Goal: Task Accomplishment & Management: Use online tool/utility

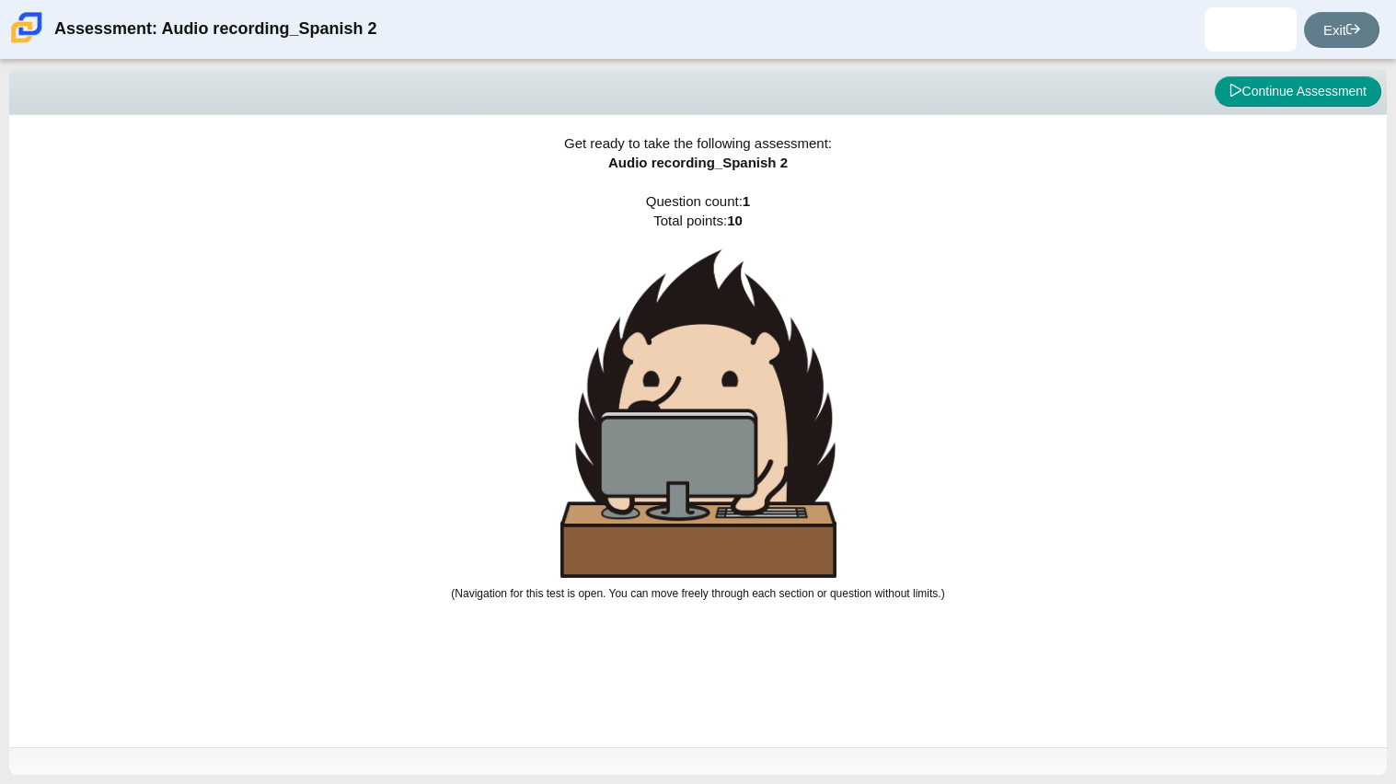
click at [1309, 72] on div "Viewing Question 1 of 1 in Pacing Mode Continue Assessment" at bounding box center [698, 92] width 1378 height 46
click at [1308, 77] on button "Continue Assessment" at bounding box center [1298, 91] width 167 height 31
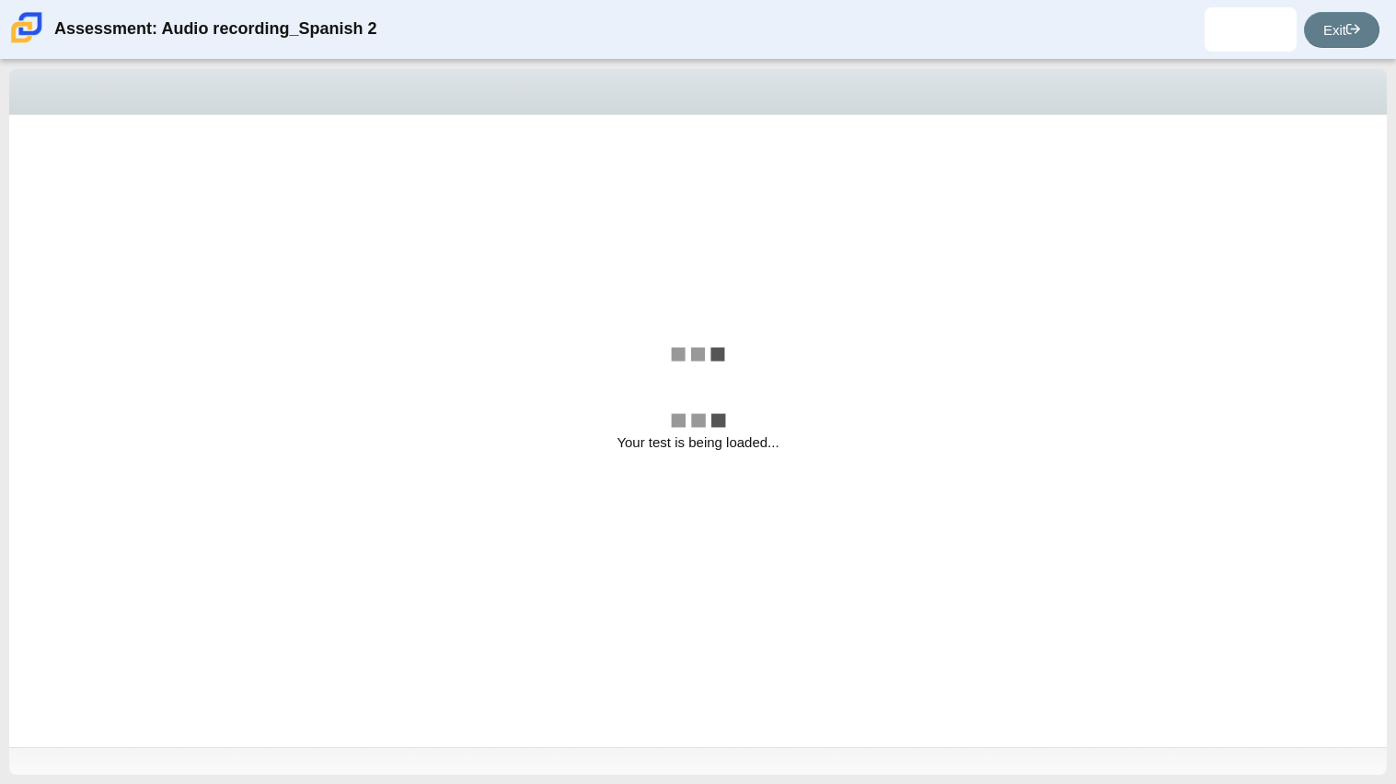
select select "629d6dd1-9675-4bc8-a65d-04cc20bcab32"
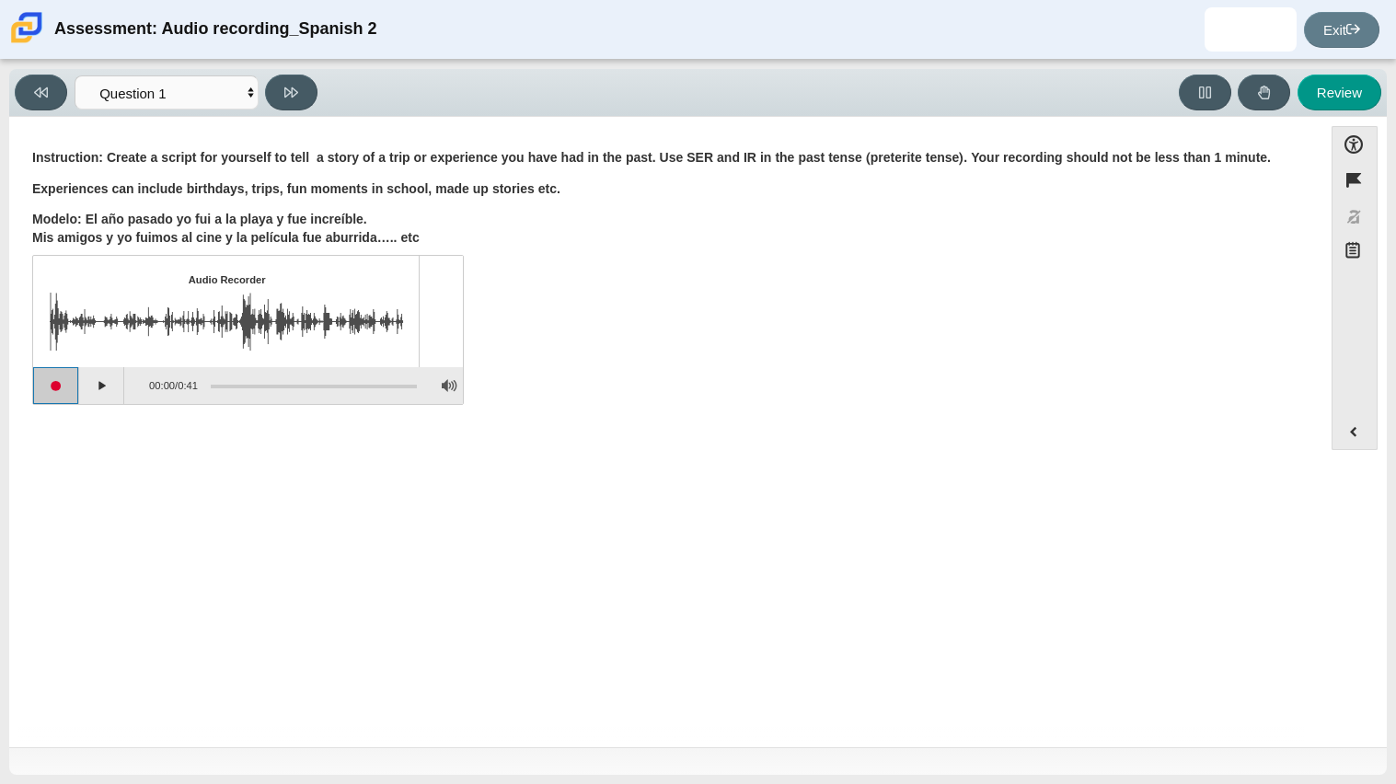
click at [45, 381] on button "Start recording" at bounding box center [56, 385] width 46 height 37
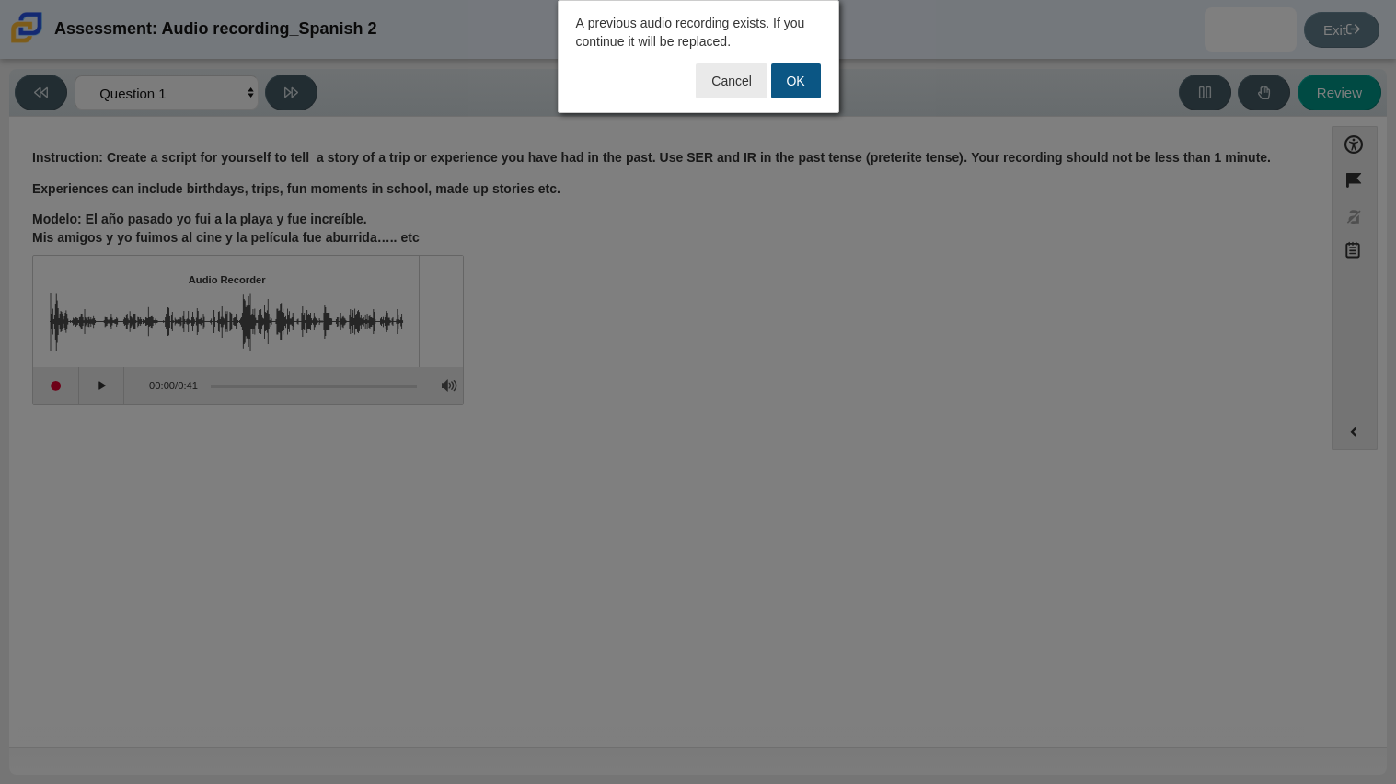
click at [788, 87] on button "OK" at bounding box center [796, 81] width 50 height 35
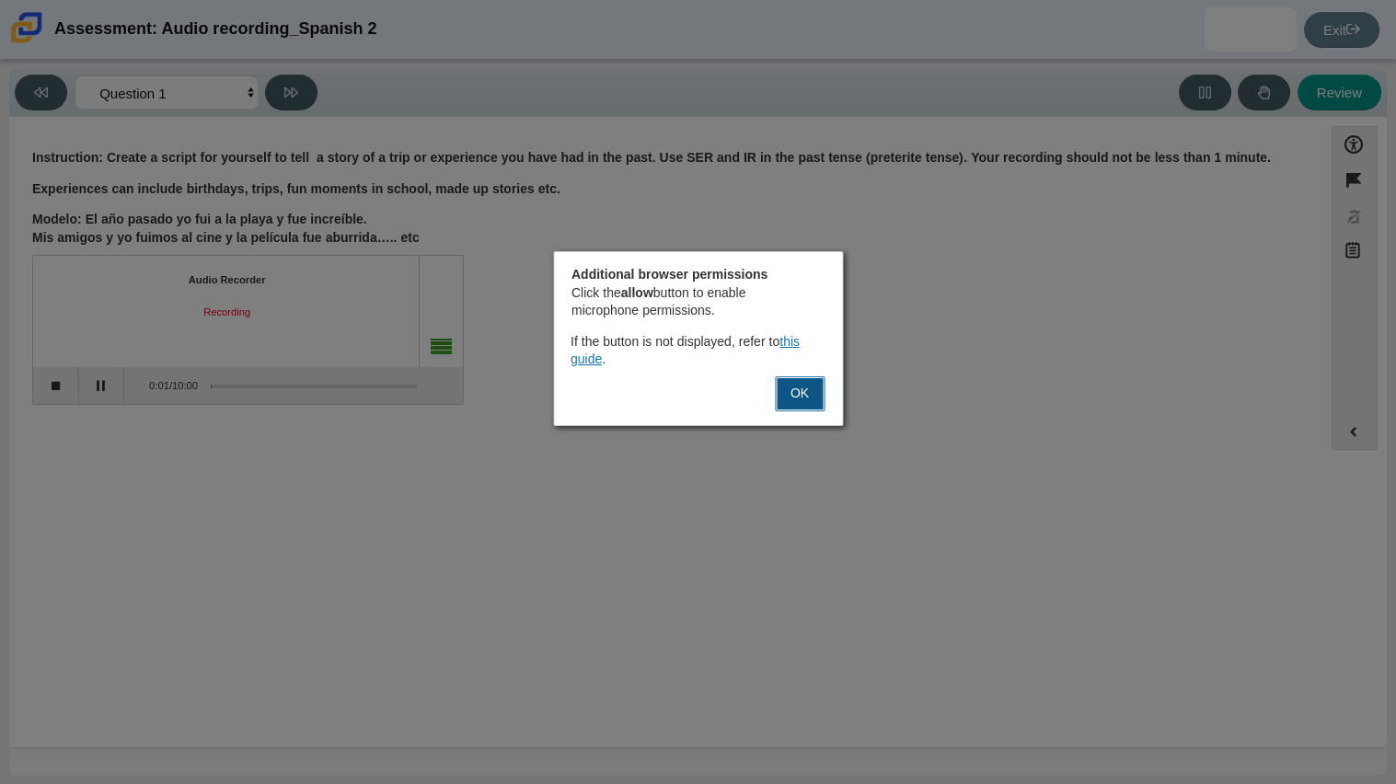
click at [792, 392] on button "OK" at bounding box center [800, 393] width 50 height 35
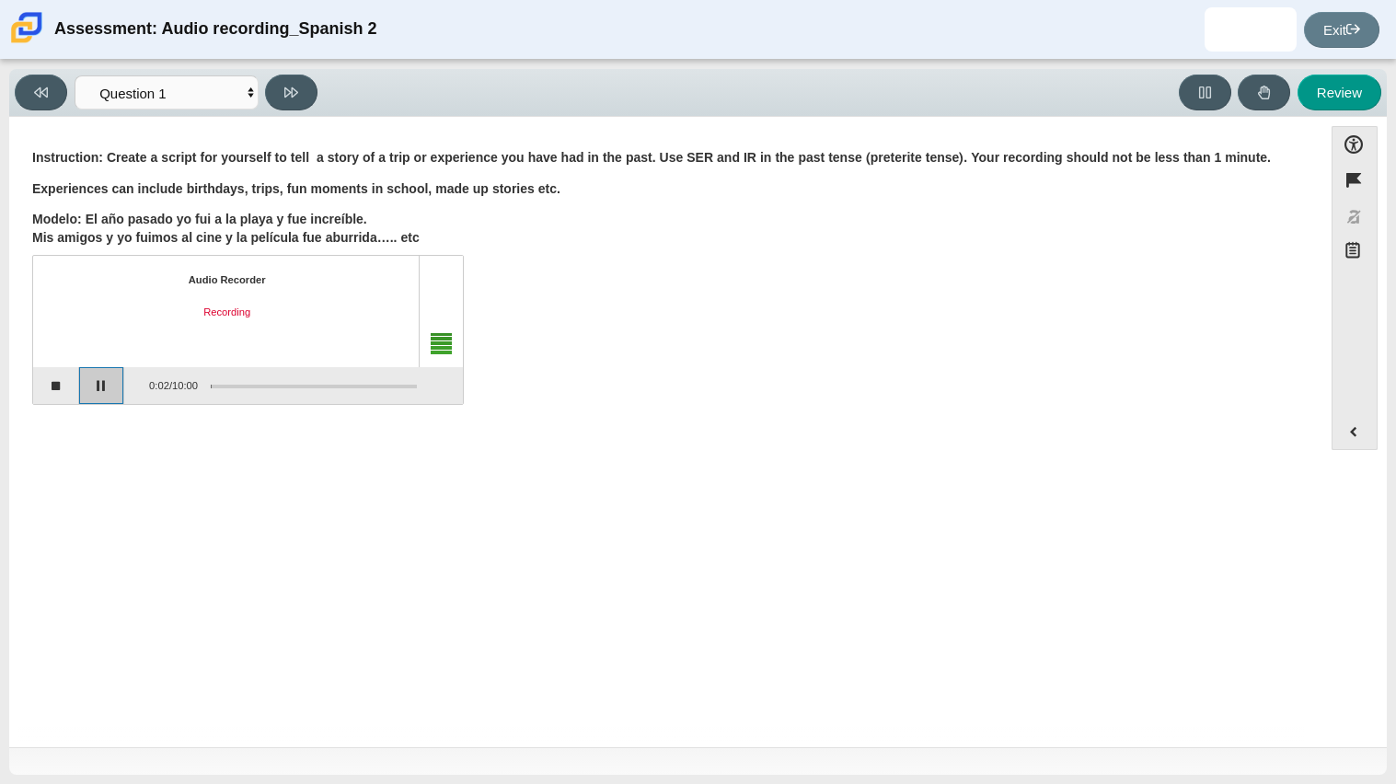
click at [85, 387] on button "Pause" at bounding box center [102, 385] width 46 height 37
click at [69, 384] on button "Stop recording" at bounding box center [56, 385] width 46 height 37
click at [52, 389] on button "Start recording" at bounding box center [56, 385] width 46 height 37
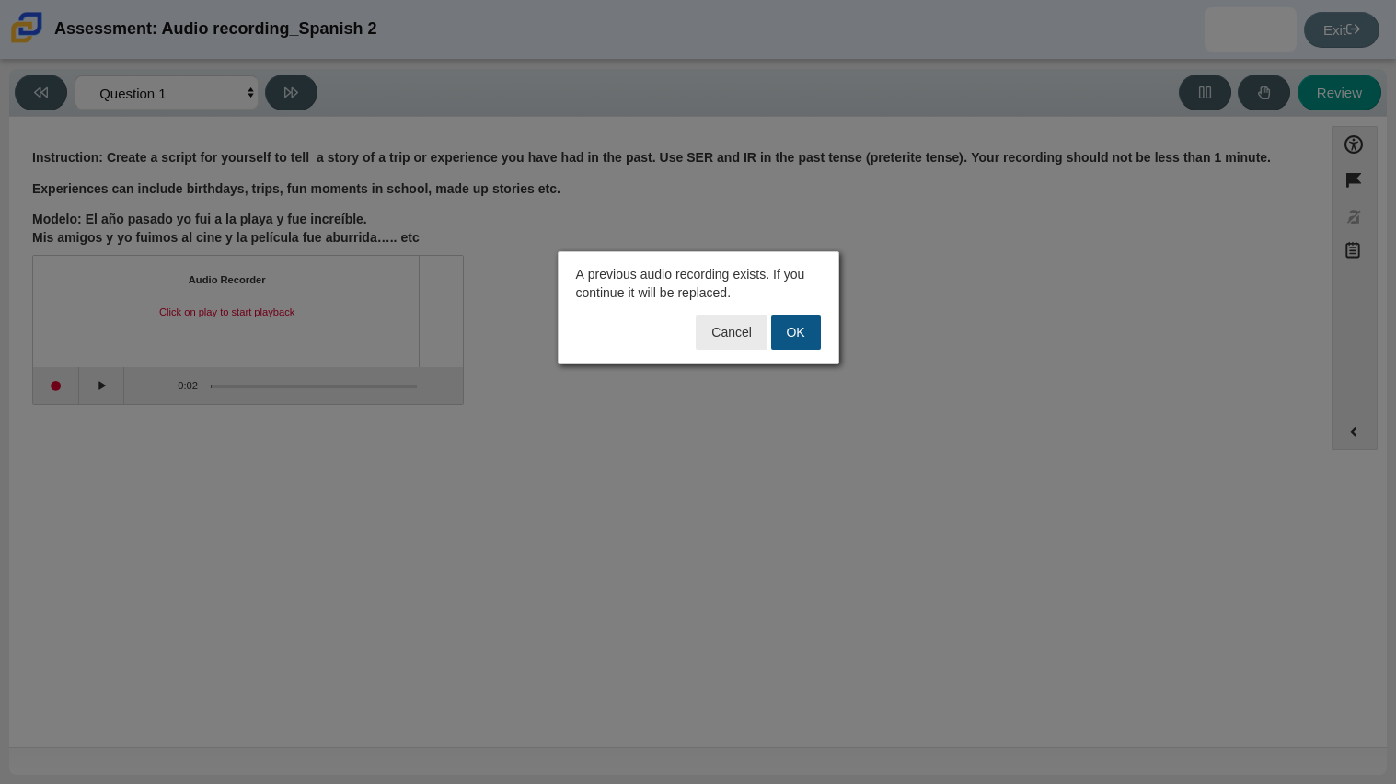
click at [786, 333] on button "OK" at bounding box center [796, 332] width 50 height 35
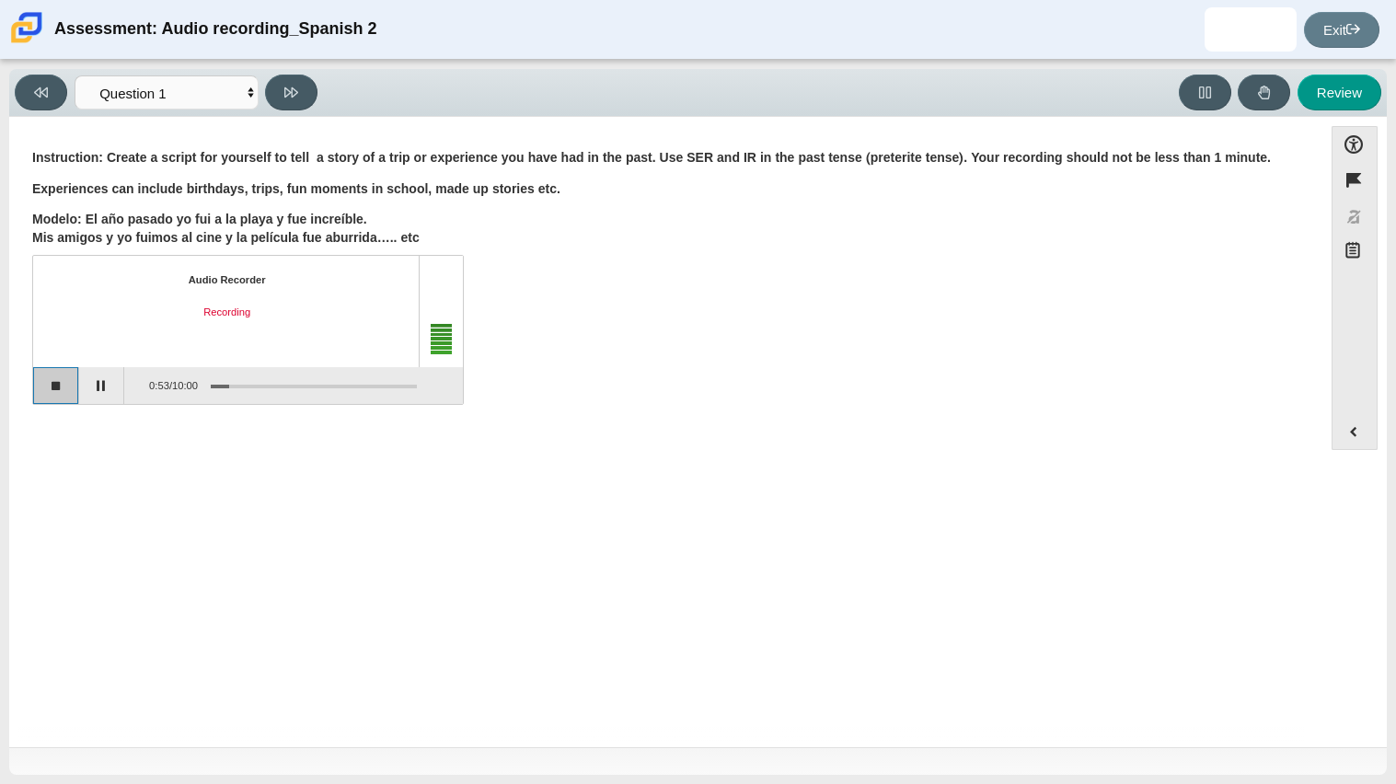
click at [56, 386] on button "Stop recording" at bounding box center [56, 385] width 46 height 37
click at [68, 391] on button "Start recording" at bounding box center [56, 385] width 46 height 37
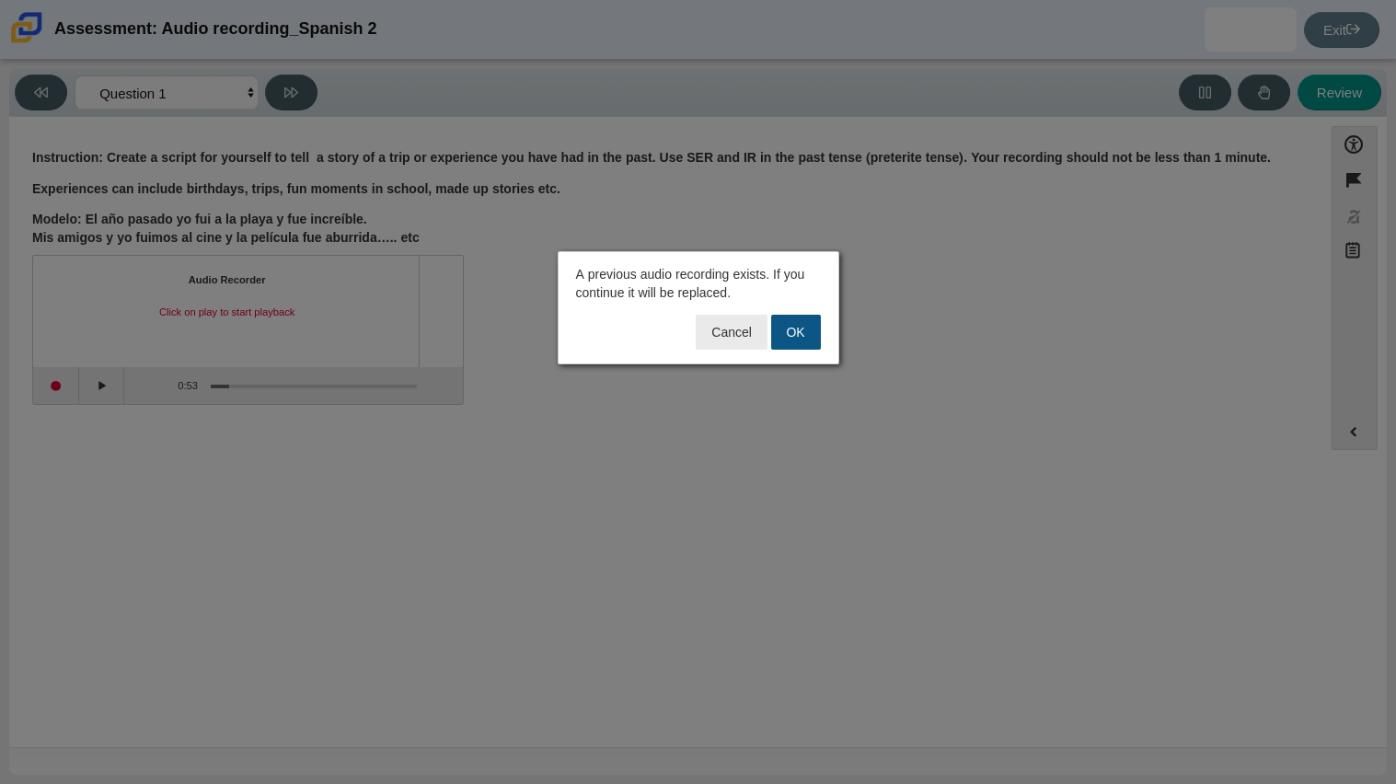
click at [792, 326] on button "OK" at bounding box center [796, 332] width 50 height 35
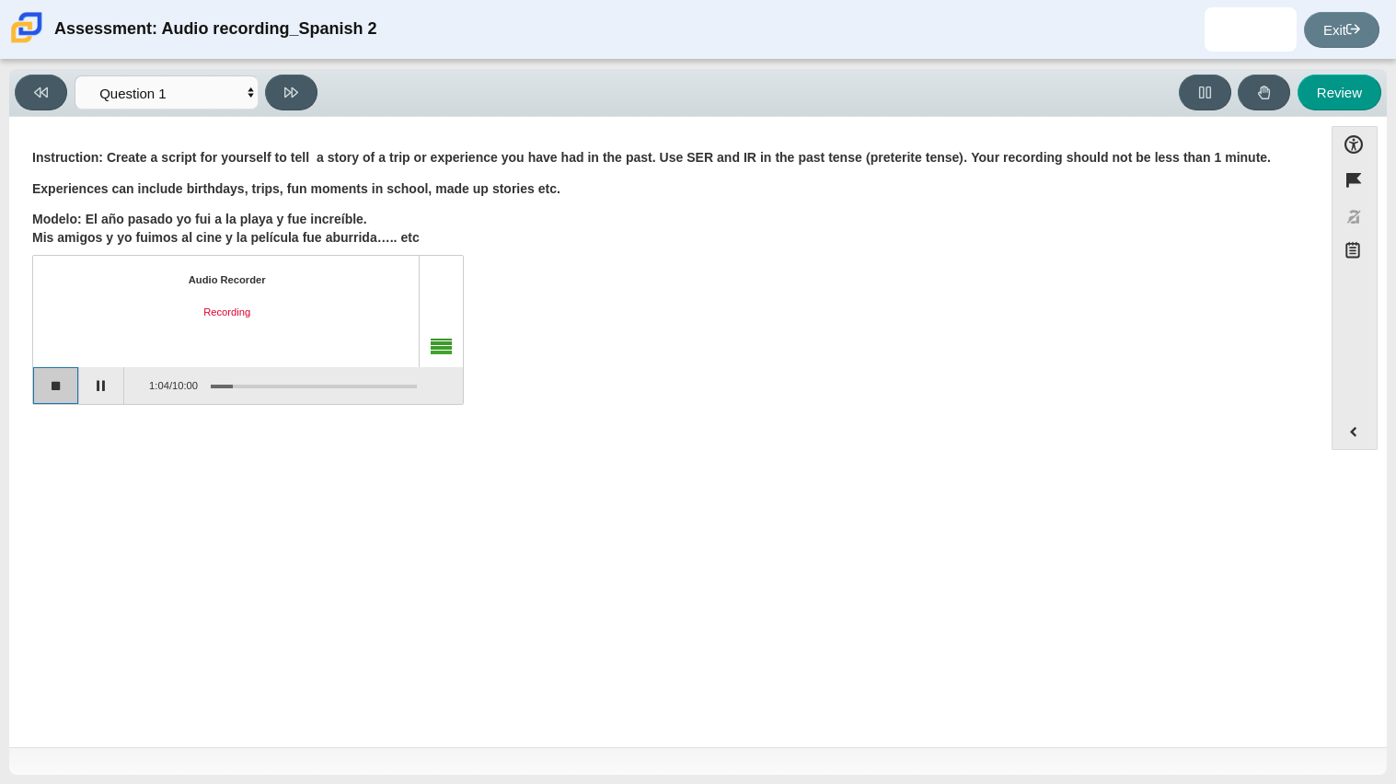
click at [62, 394] on button "Stop recording" at bounding box center [56, 385] width 46 height 37
click at [98, 380] on button "Play" at bounding box center [102, 385] width 46 height 37
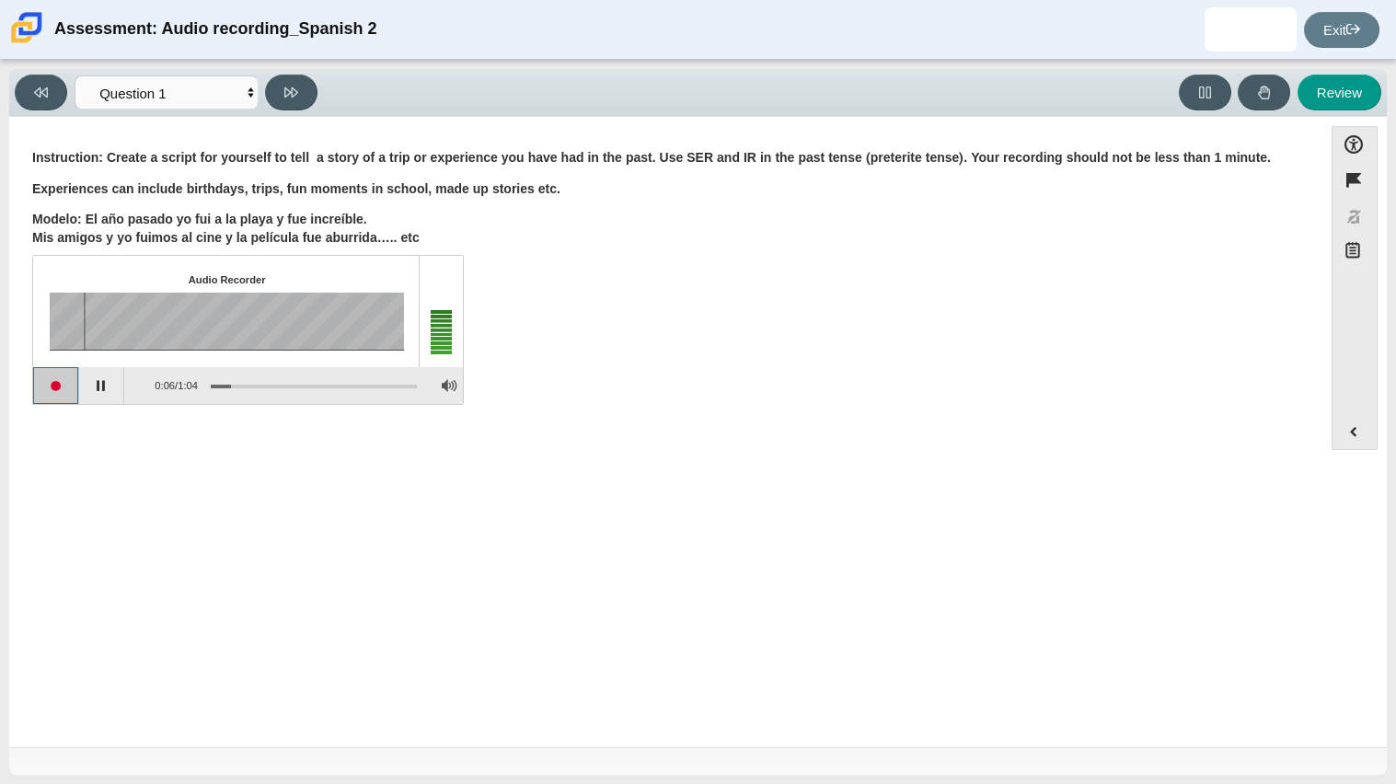
click at [64, 380] on button "Start recording" at bounding box center [56, 385] width 46 height 37
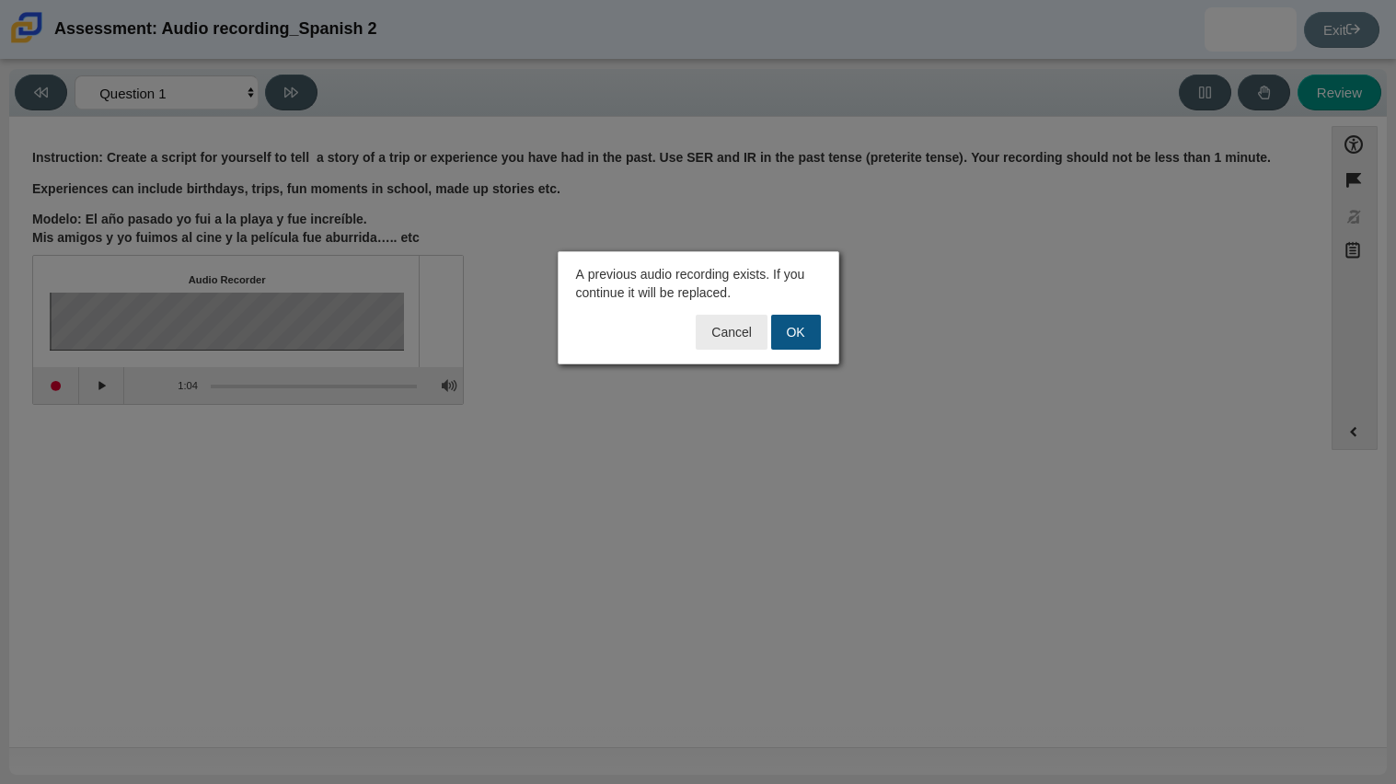
click at [807, 329] on button "OK" at bounding box center [796, 332] width 50 height 35
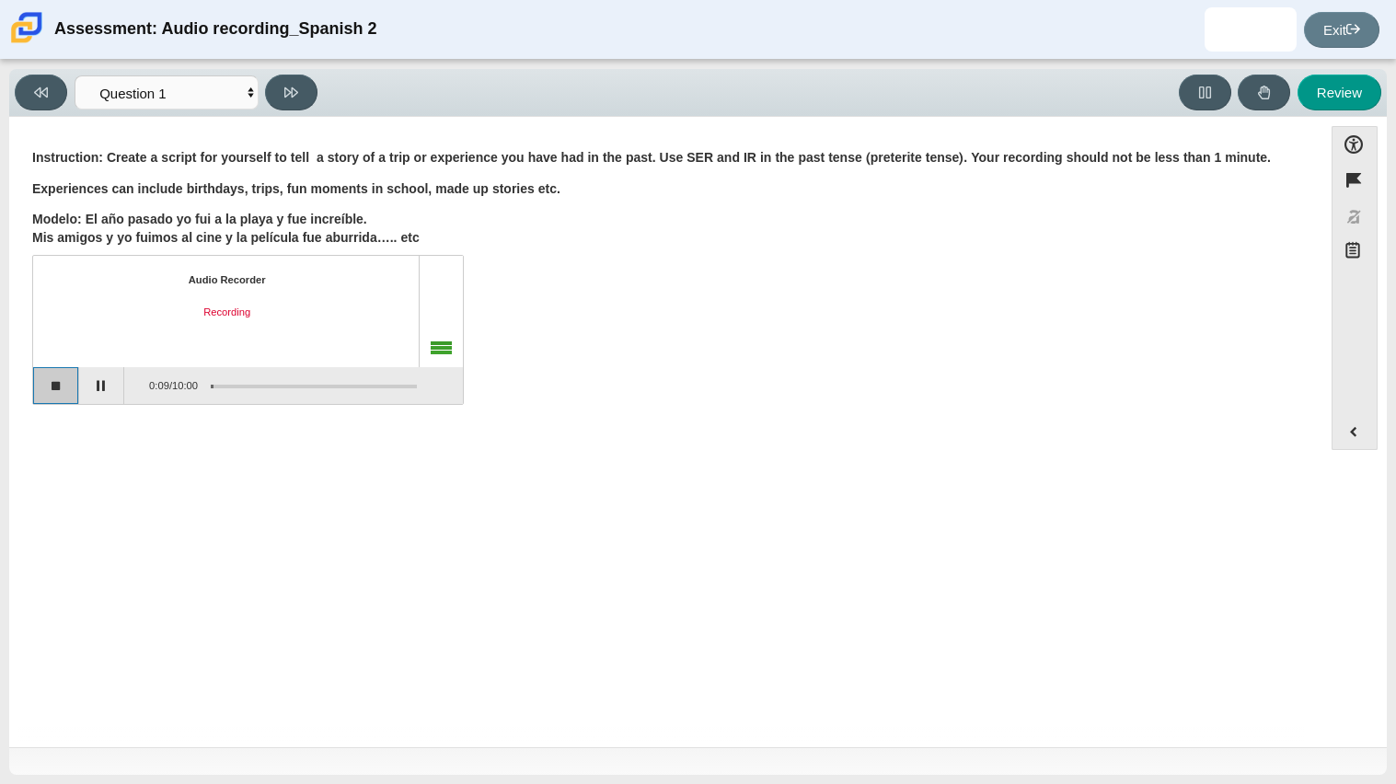
click at [42, 388] on button "Stop recording" at bounding box center [56, 385] width 46 height 37
